Goal: Complete application form

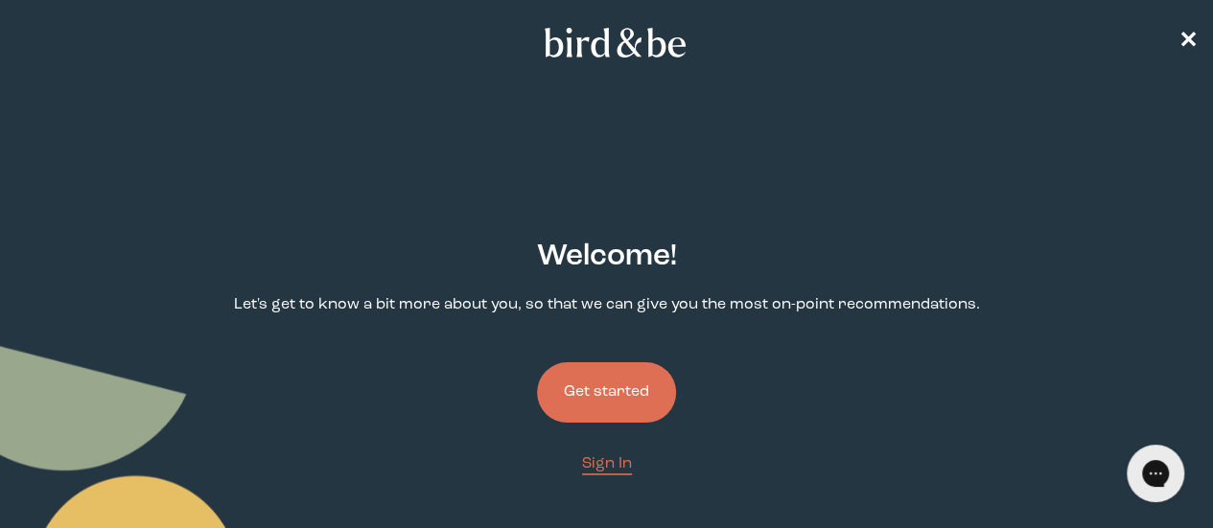
click at [621, 362] on button "Get started" at bounding box center [606, 392] width 139 height 60
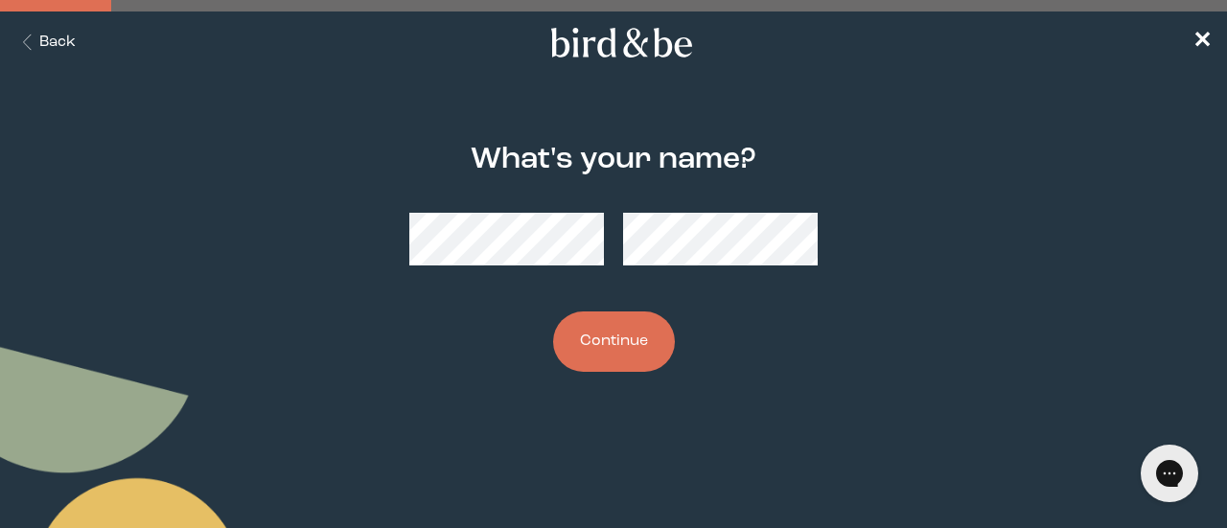
click at [600, 314] on button "Continue" at bounding box center [614, 342] width 122 height 60
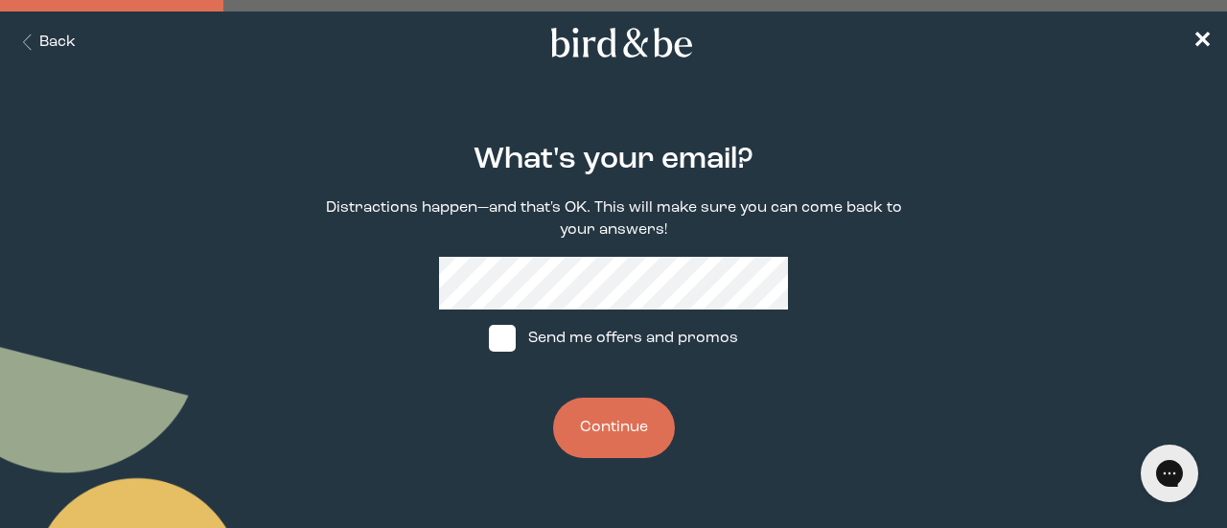
click at [587, 414] on button "Continue" at bounding box center [614, 428] width 122 height 60
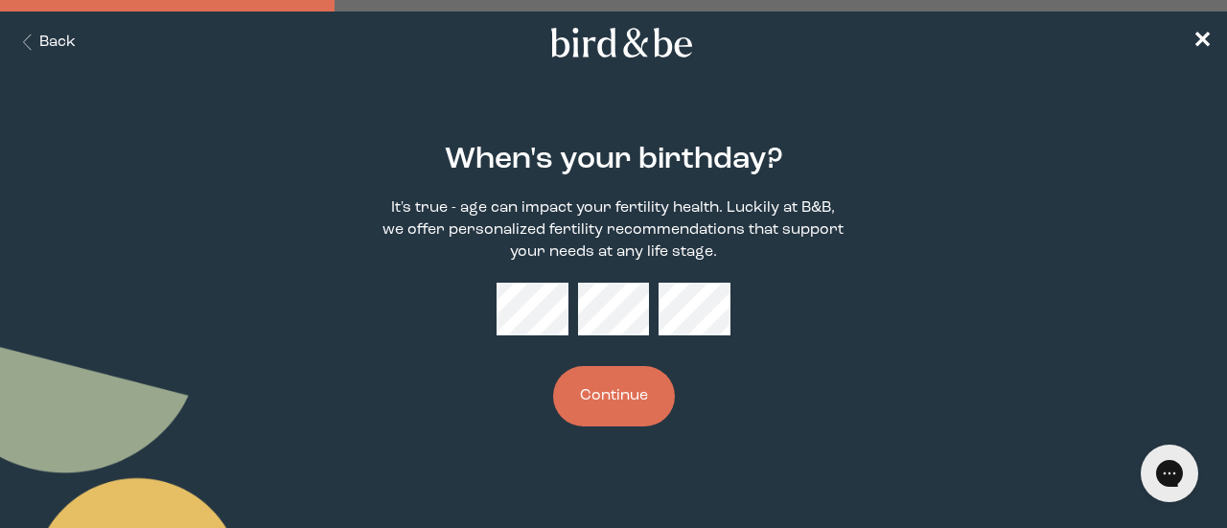
click at [612, 405] on button "Continue" at bounding box center [614, 396] width 122 height 60
click at [629, 416] on button "Continue" at bounding box center [614, 396] width 122 height 60
click at [619, 397] on button "Continue" at bounding box center [614, 396] width 122 height 60
click at [616, 419] on button "Continue" at bounding box center [614, 396] width 122 height 60
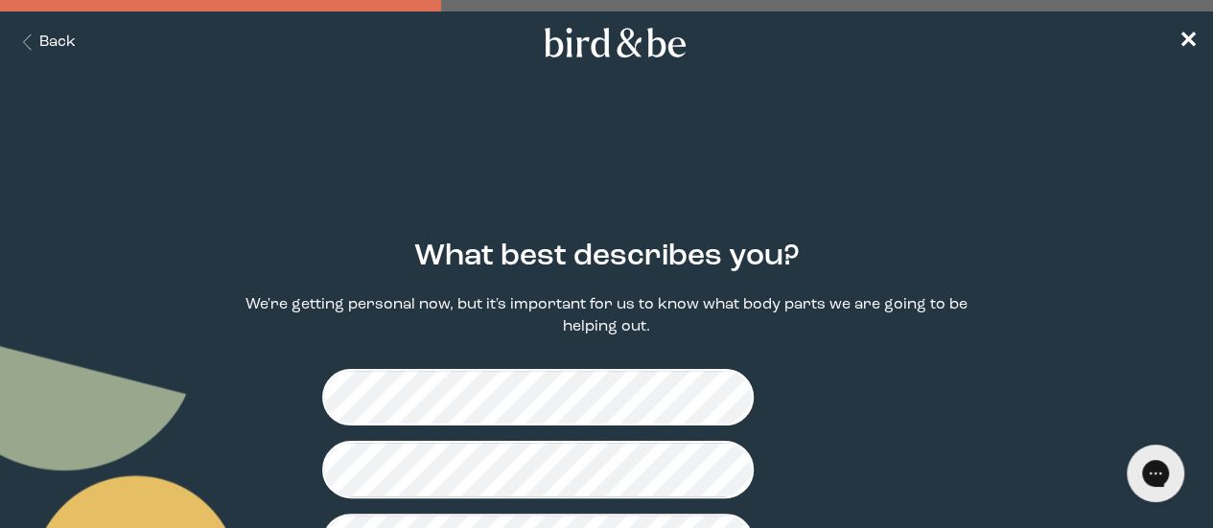
scroll to position [98, 0]
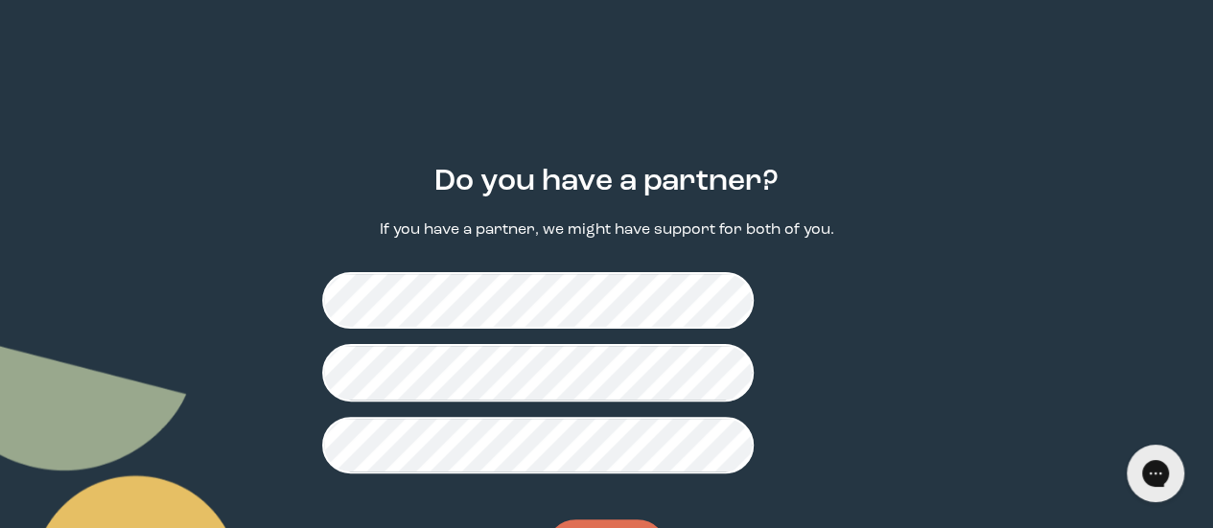
scroll to position [76, 0]
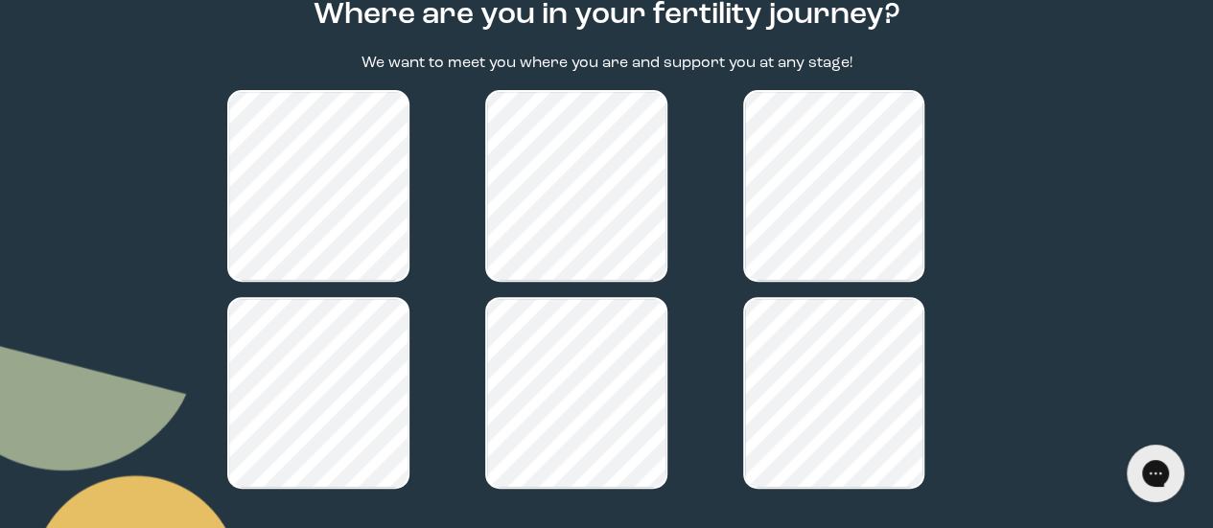
scroll to position [361, 0]
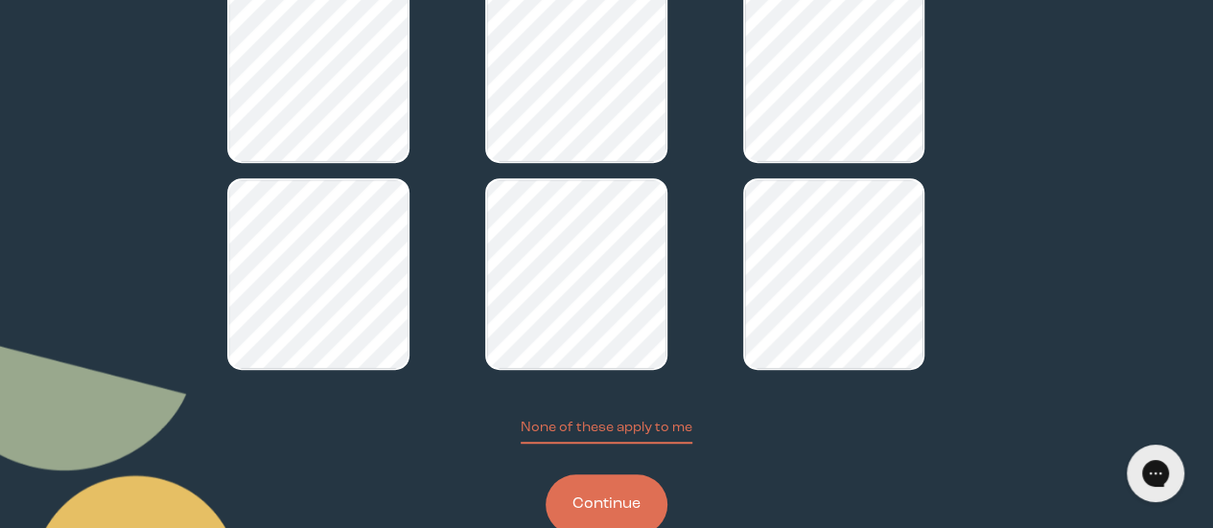
click at [617, 475] on button "Continue" at bounding box center [607, 505] width 122 height 60
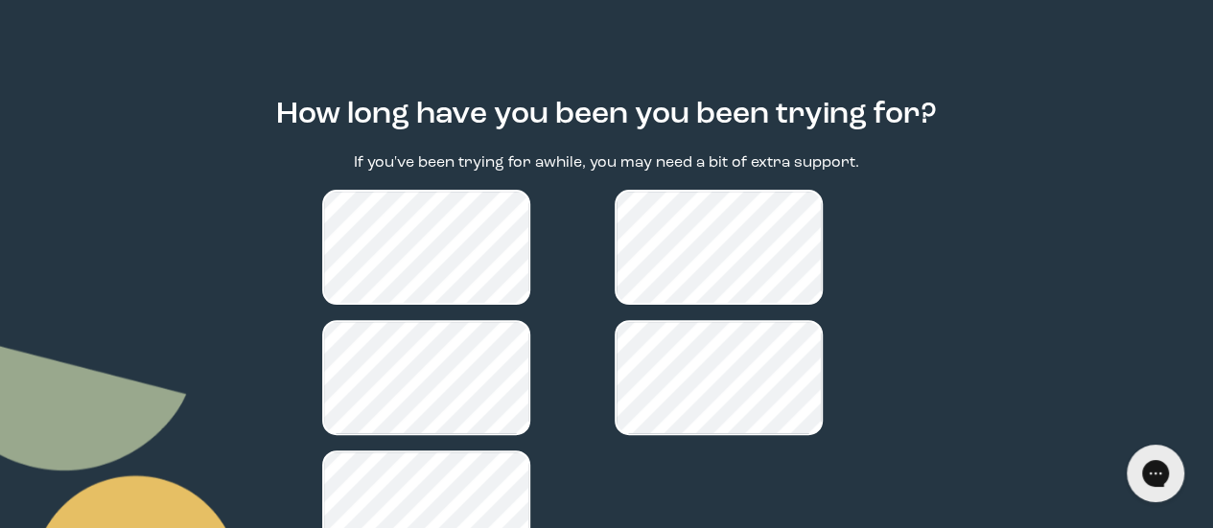
scroll to position [264, 0]
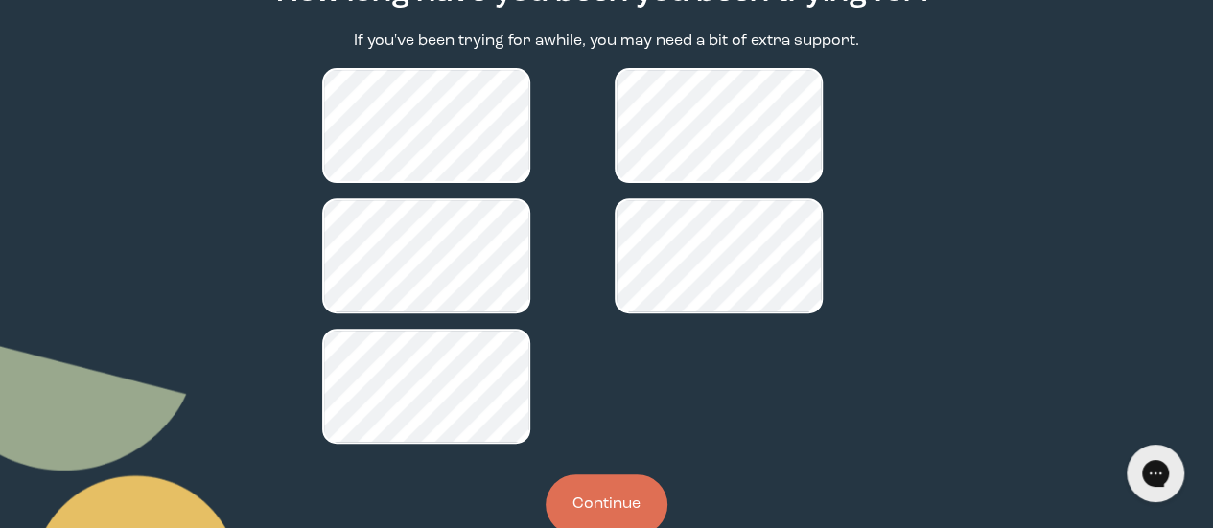
click at [612, 475] on button "Continue" at bounding box center [607, 505] width 122 height 60
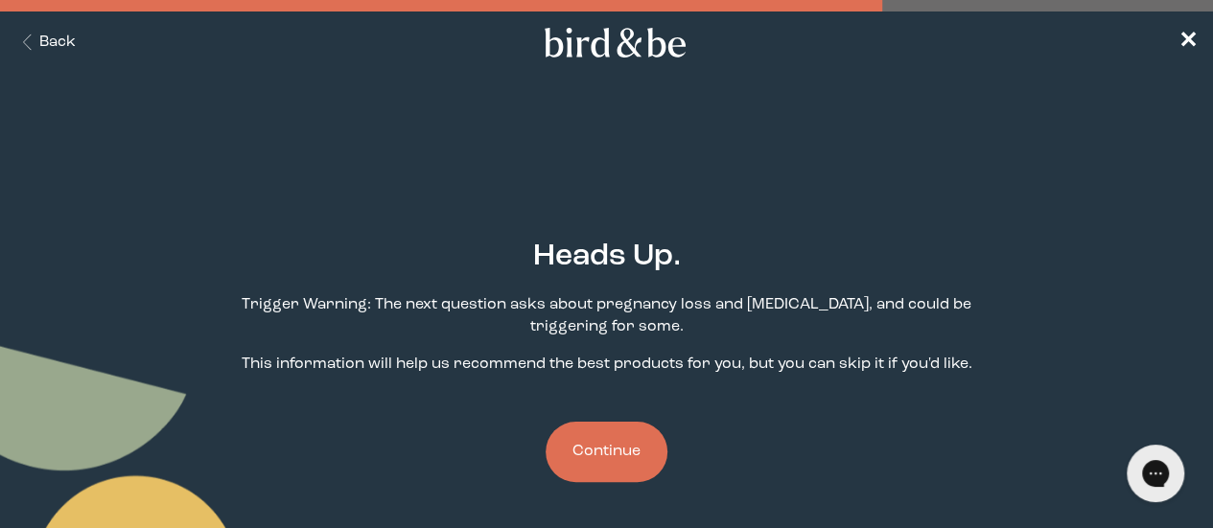
click at [621, 422] on button "Continue" at bounding box center [607, 452] width 122 height 60
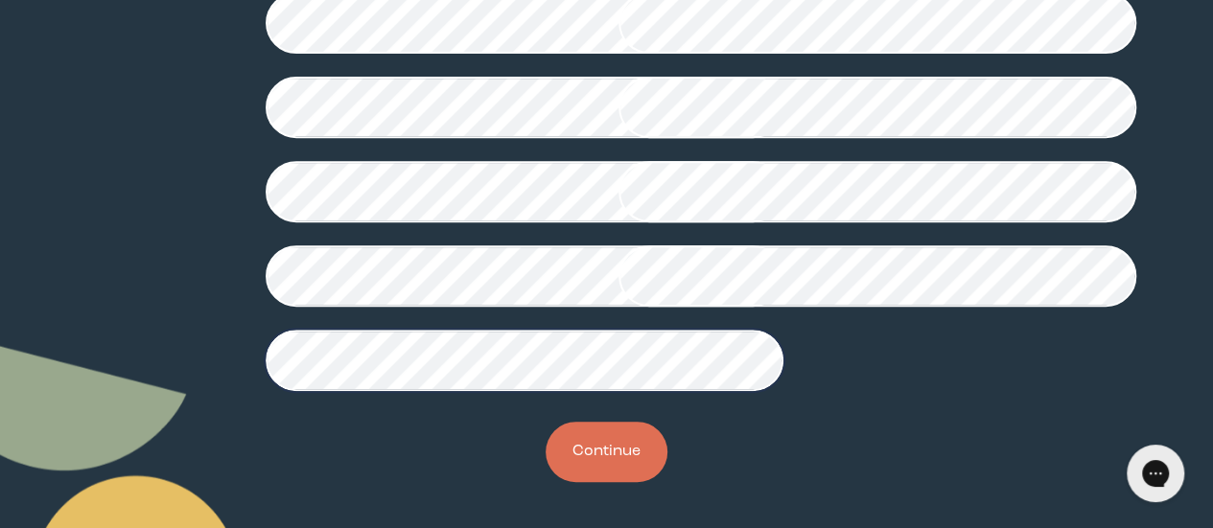
scroll to position [669, 0]
click at [622, 457] on button "Continue" at bounding box center [607, 452] width 122 height 60
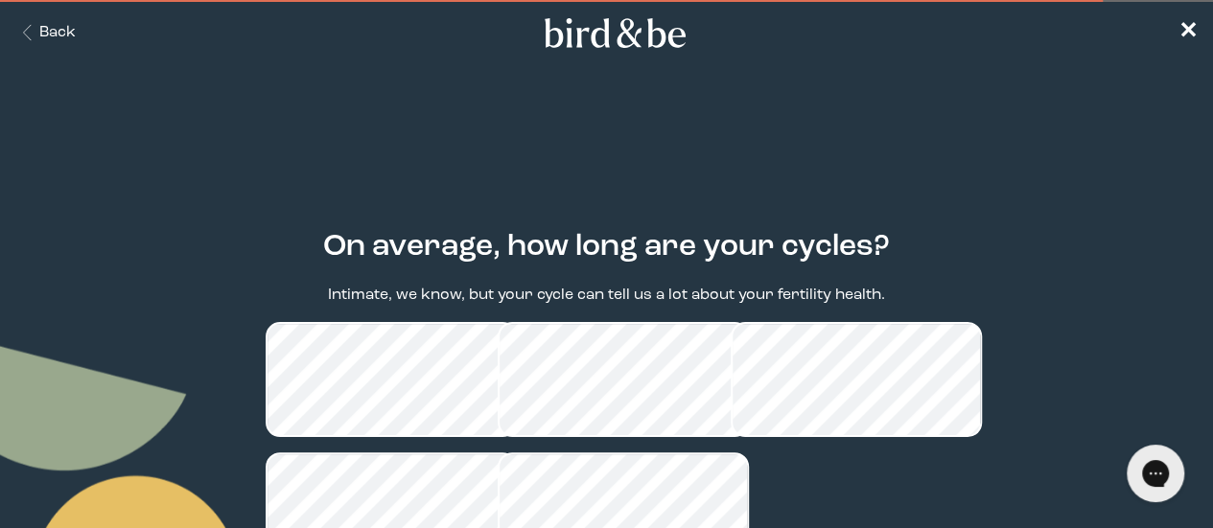
scroll to position [220, 0]
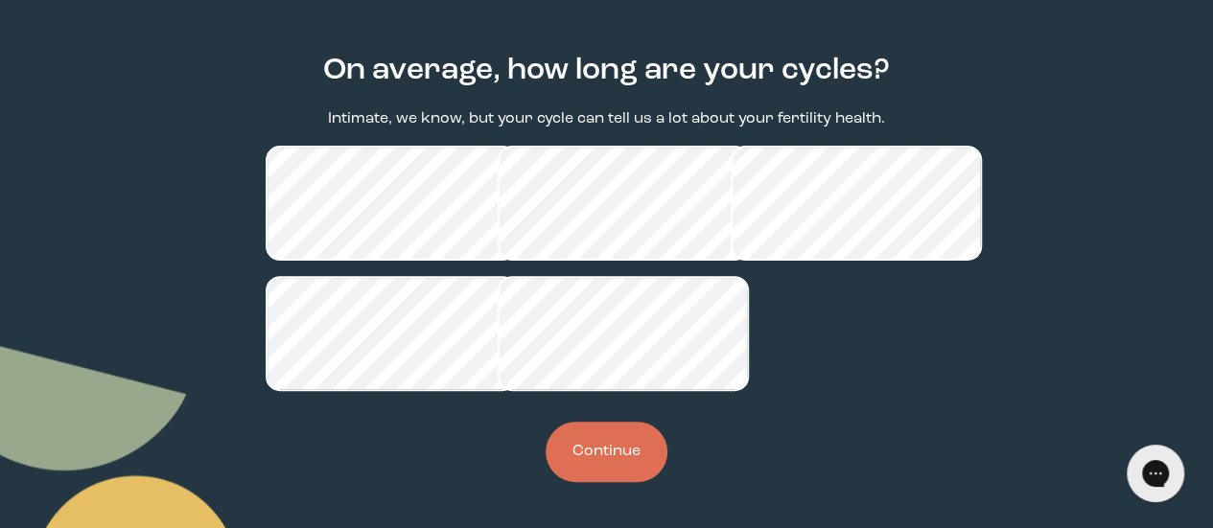
click at [603, 443] on button "Continue" at bounding box center [607, 452] width 122 height 60
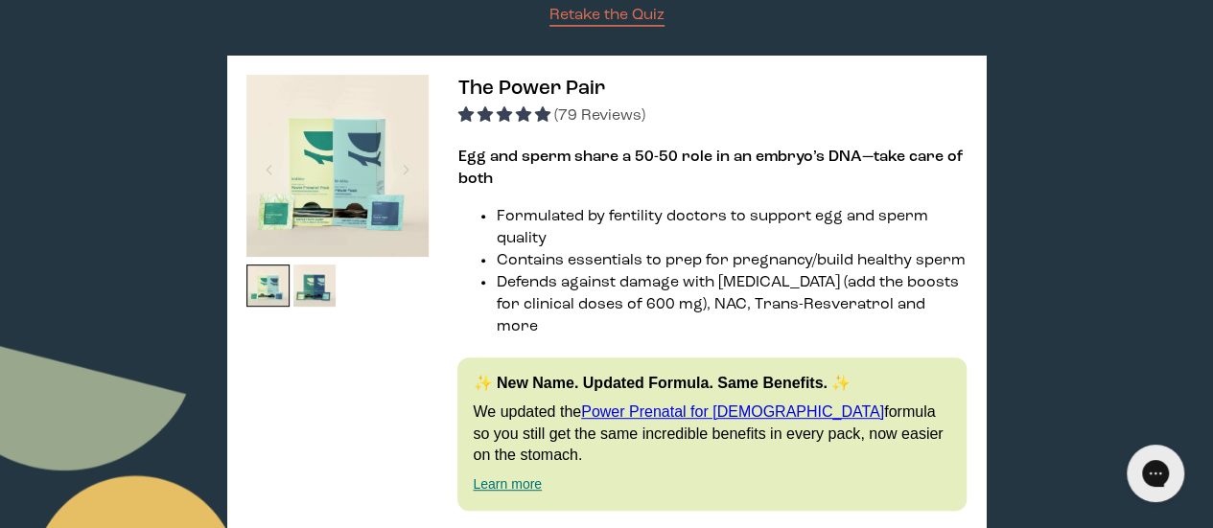
scroll to position [283, 0]
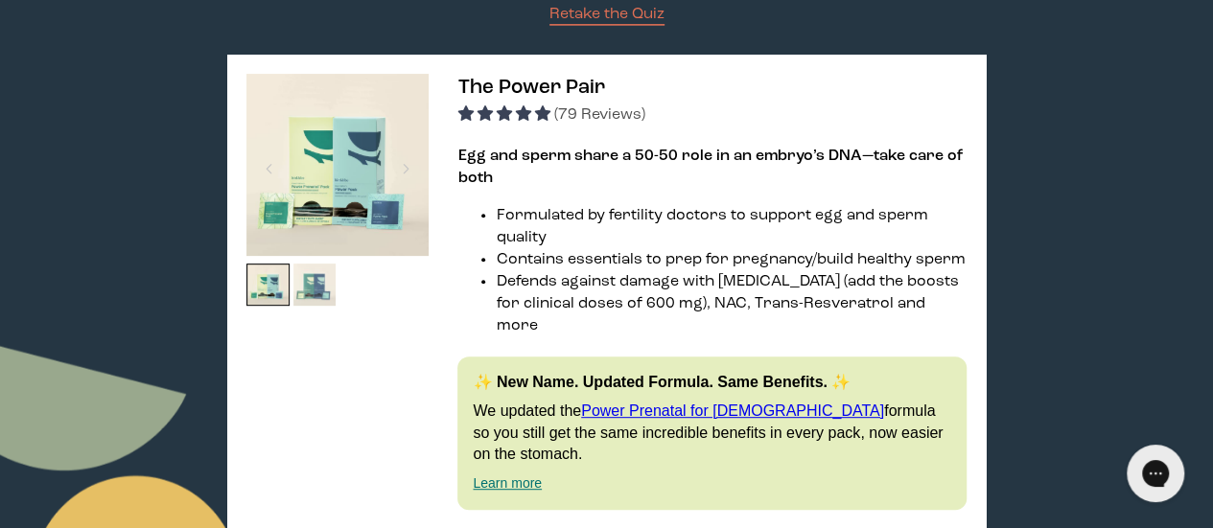
click at [321, 292] on img at bounding box center [314, 285] width 43 height 43
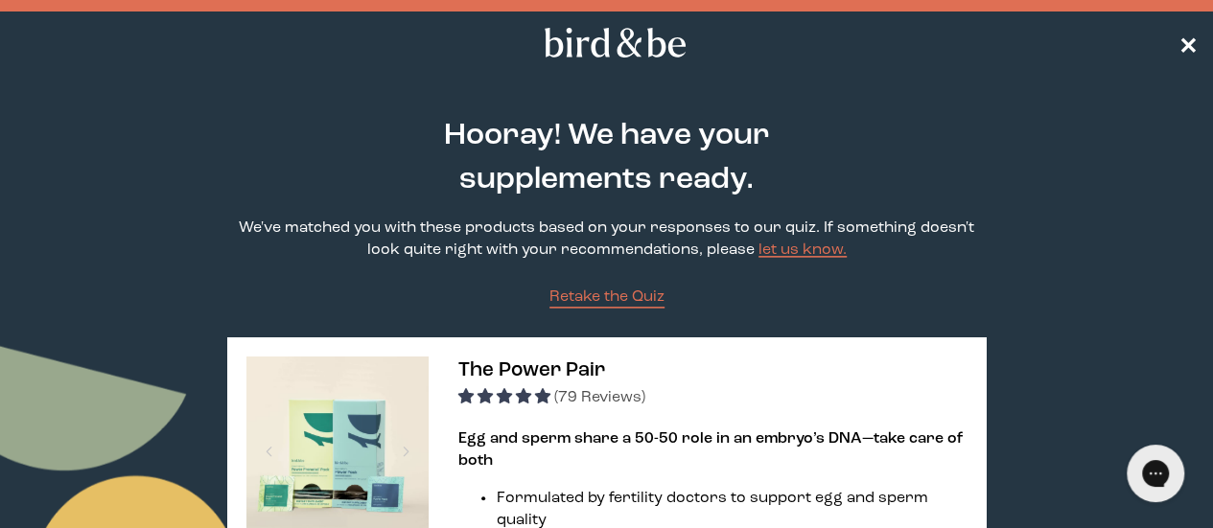
click at [1186, 43] on span "✕" at bounding box center [1187, 43] width 19 height 23
